Goal: Navigation & Orientation: Find specific page/section

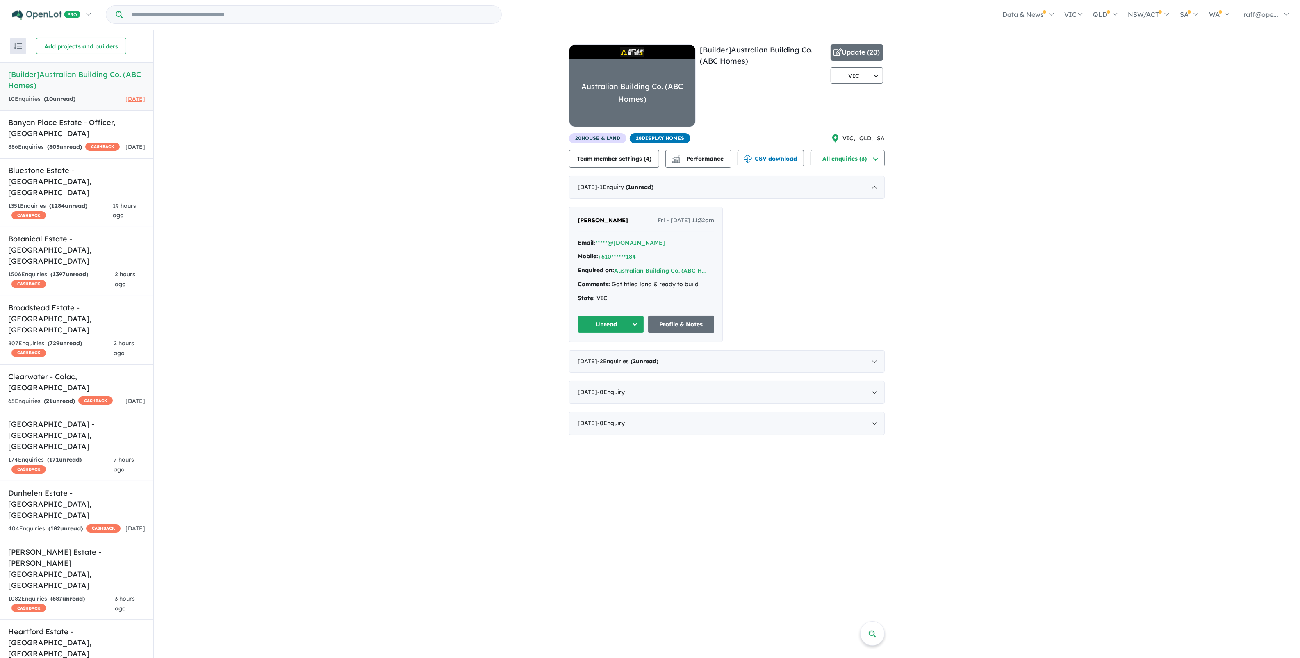
click at [11, 42] on button "button" at bounding box center [18, 46] width 16 height 16
click at [68, 50] on button "Add projects and builders" at bounding box center [81, 46] width 90 height 16
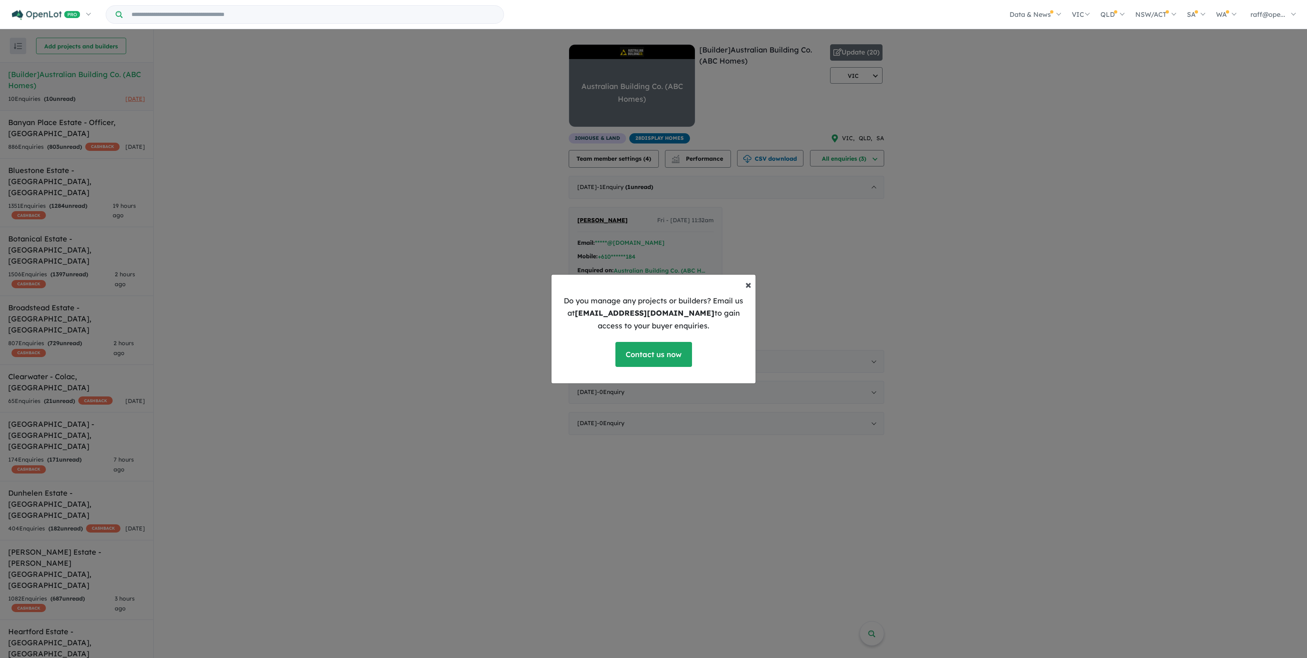
click at [746, 286] on span "×" at bounding box center [749, 284] width 6 height 14
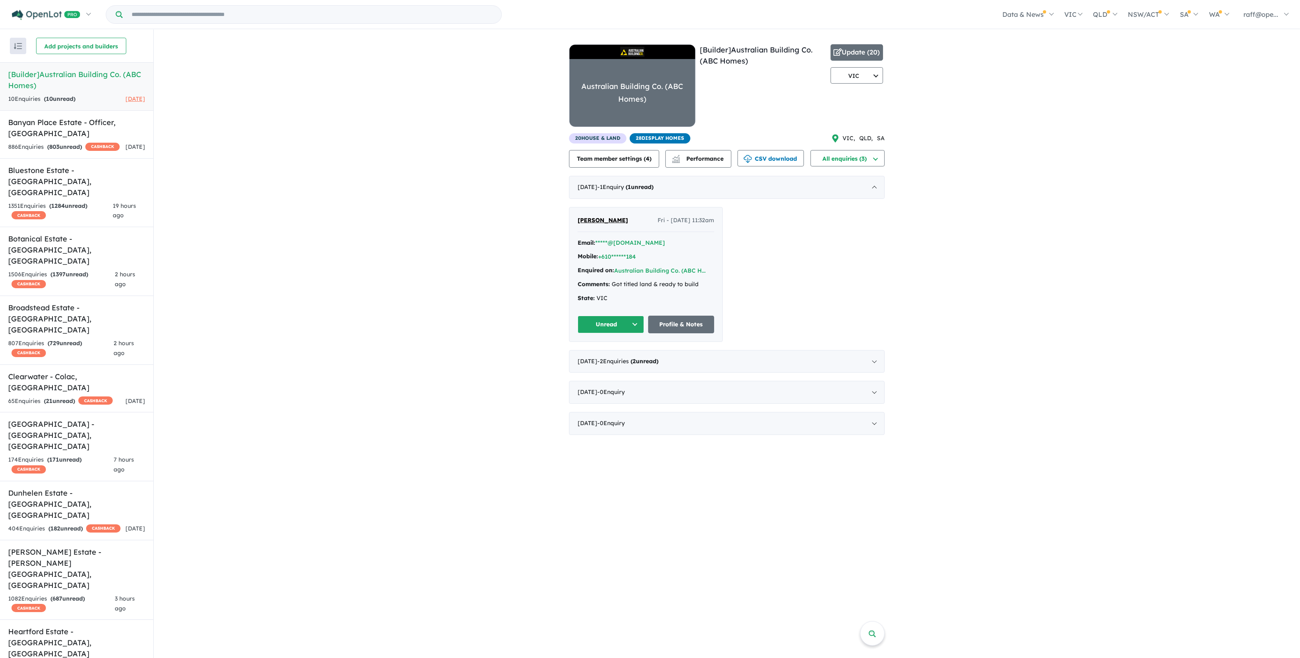
click at [17, 44] on img "button" at bounding box center [18, 46] width 8 height 6
click at [220, 128] on div "View 5 builders in your account 3 Enquir ies ( 10 unread) [DATE] [Builder] Aust…" at bounding box center [727, 237] width 1146 height 414
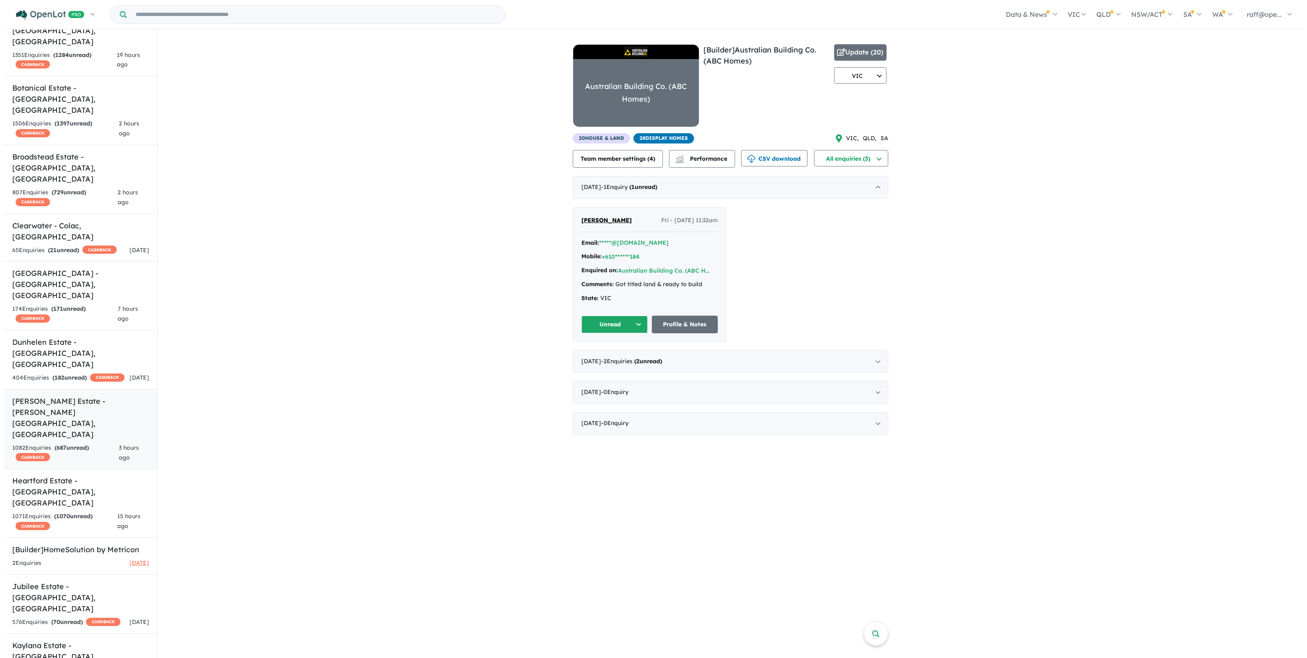
scroll to position [256, 0]
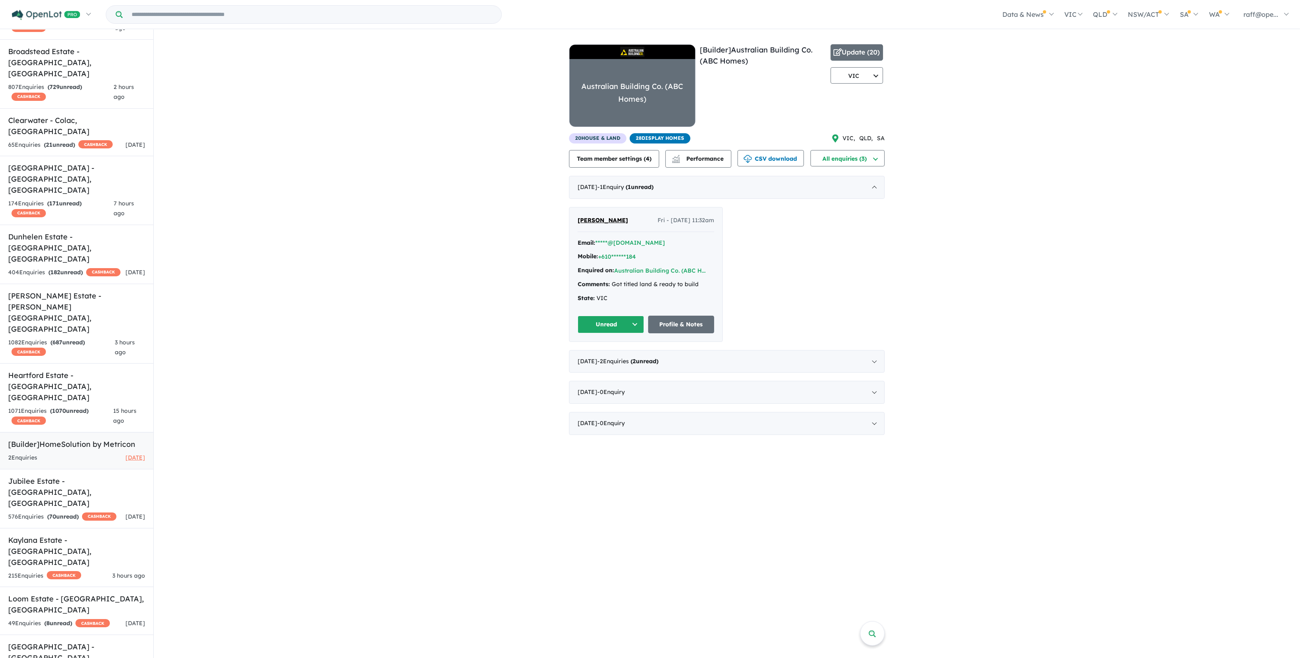
click at [71, 453] on div "2 Enquir ies ( 0 unread) 2 months ago" at bounding box center [76, 458] width 137 height 10
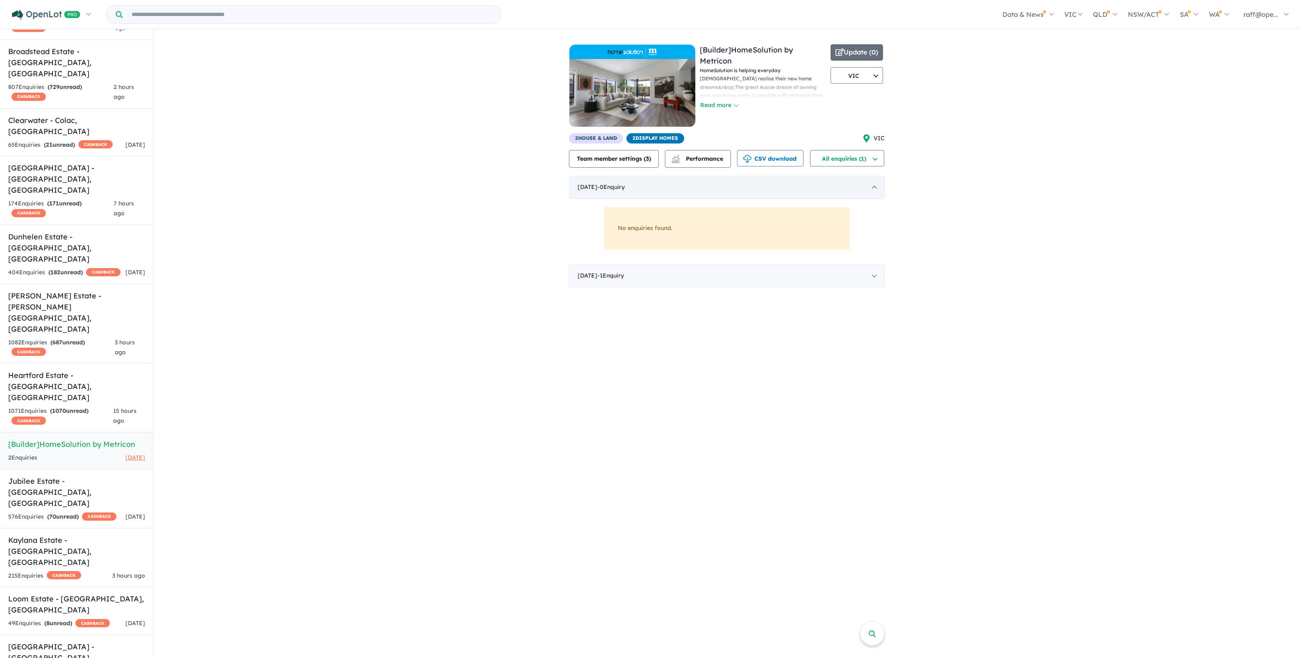
click at [849, 186] on div "July 2025 - 0 Enquir y ( 0 unread)" at bounding box center [727, 187] width 316 height 23
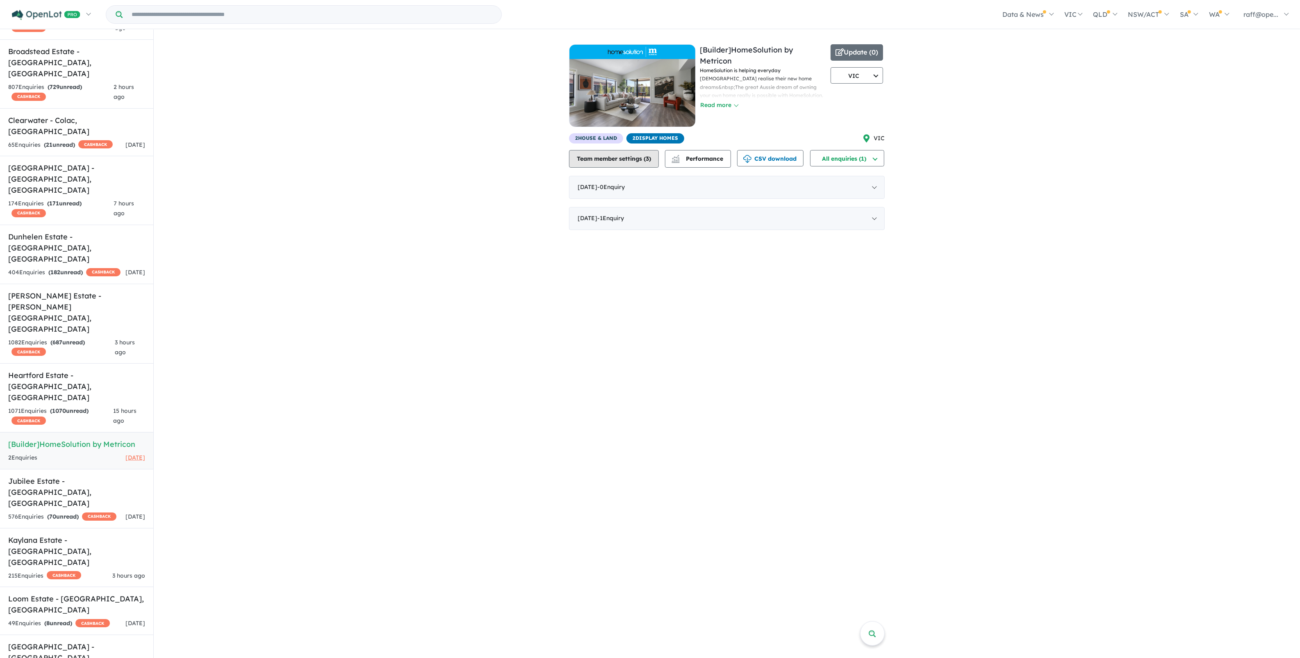
click at [646, 160] on button "Team member settings ( 3 )" at bounding box center [614, 159] width 90 height 18
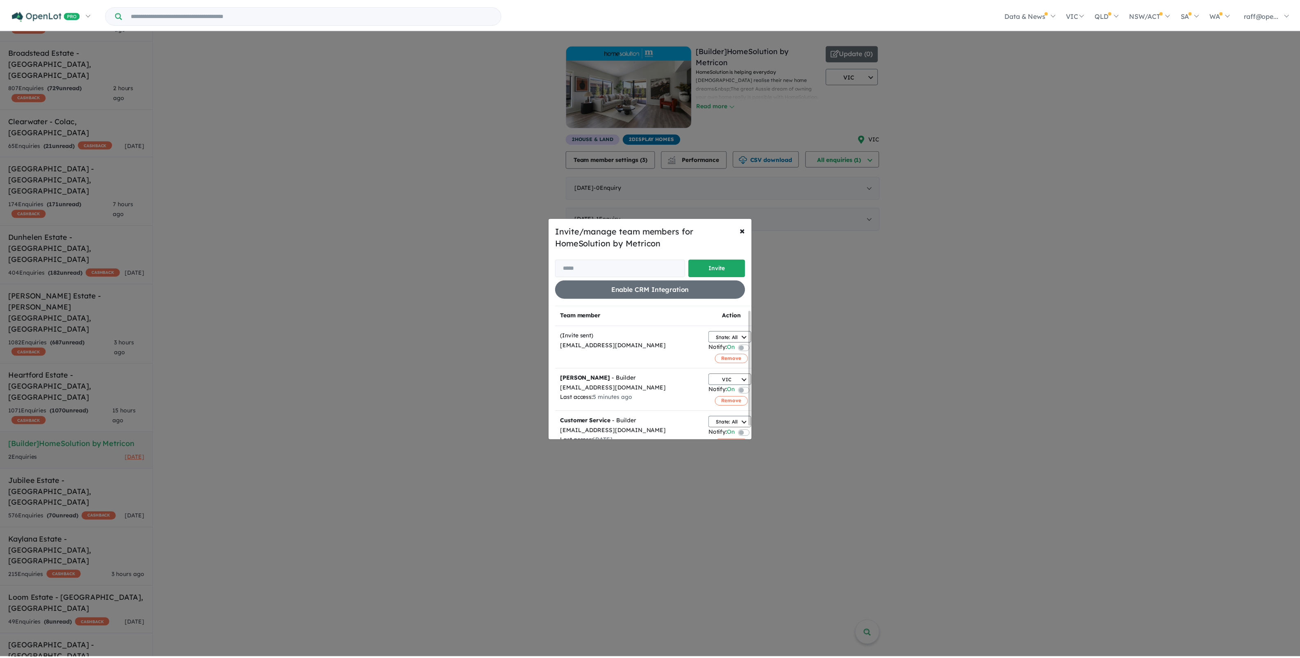
scroll to position [20, 0]
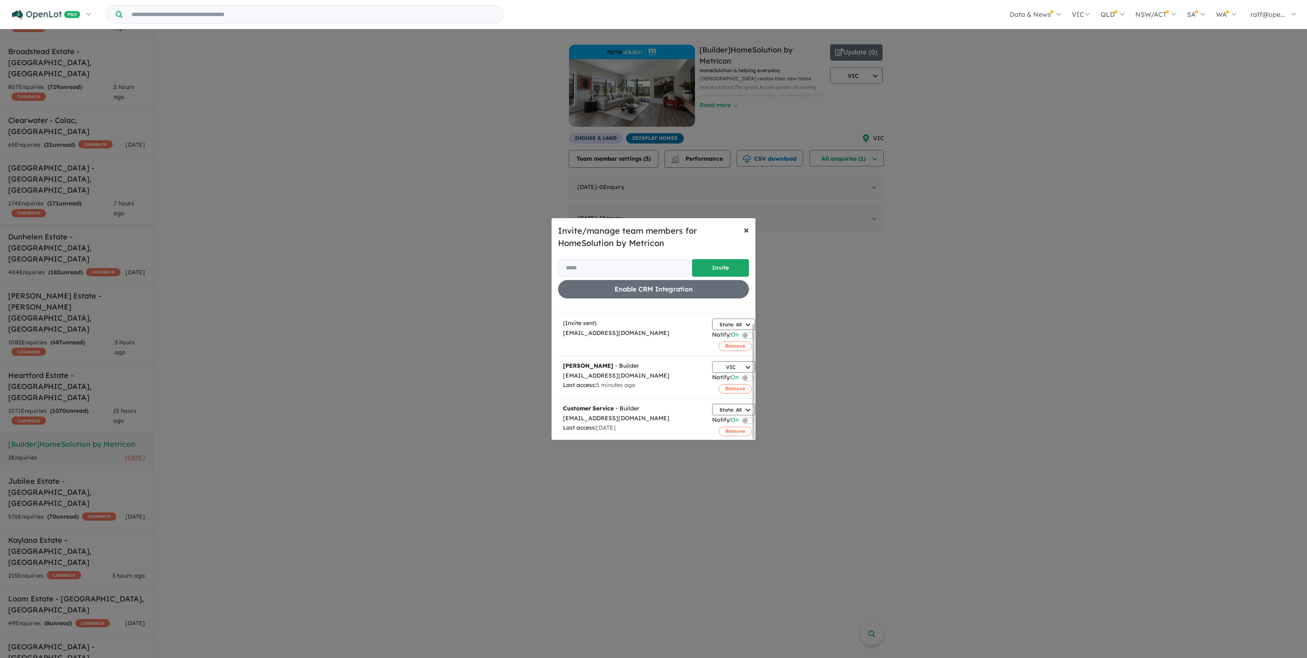
click at [744, 230] on span "×" at bounding box center [746, 229] width 5 height 12
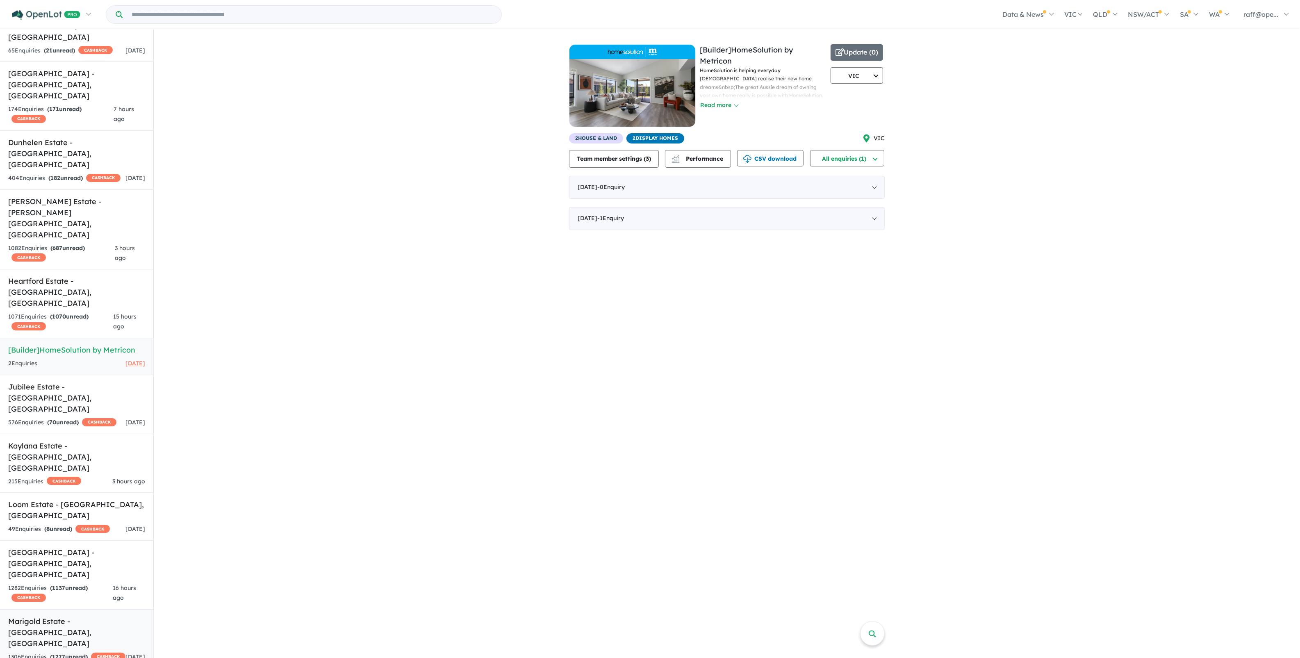
scroll to position [410, 0]
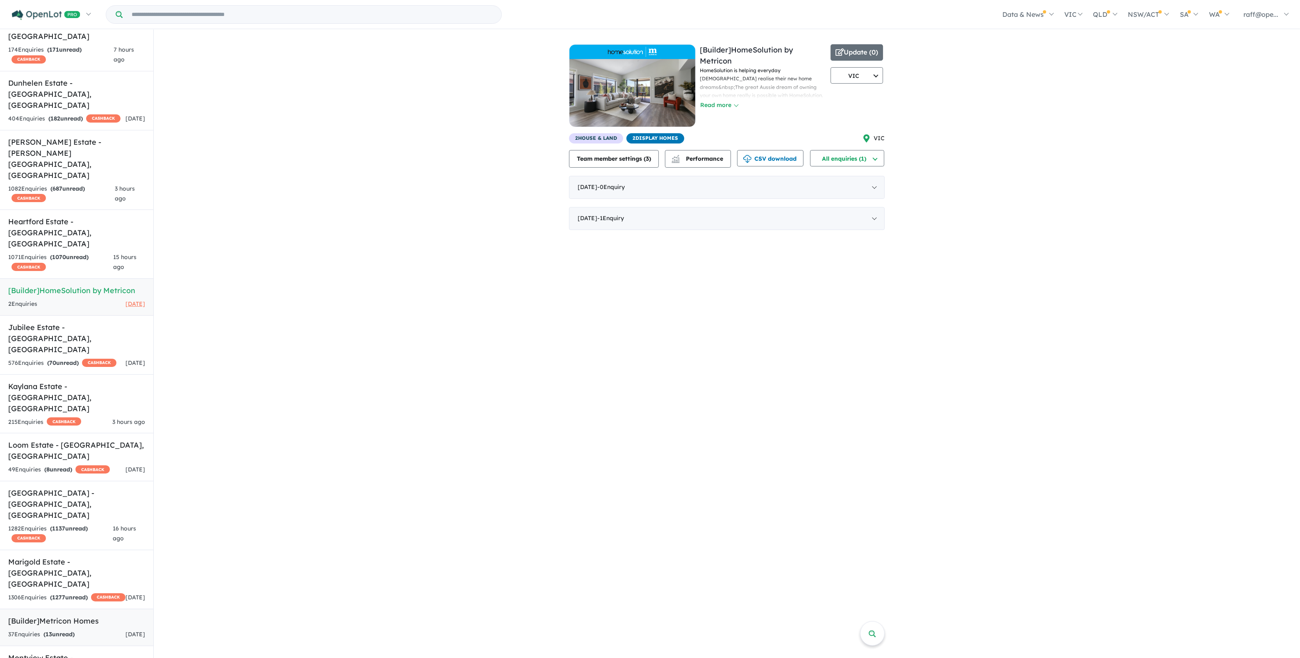
click at [68, 630] on strong "( 13 unread)" at bounding box center [58, 633] width 31 height 7
